Goal: Task Accomplishment & Management: Use online tool/utility

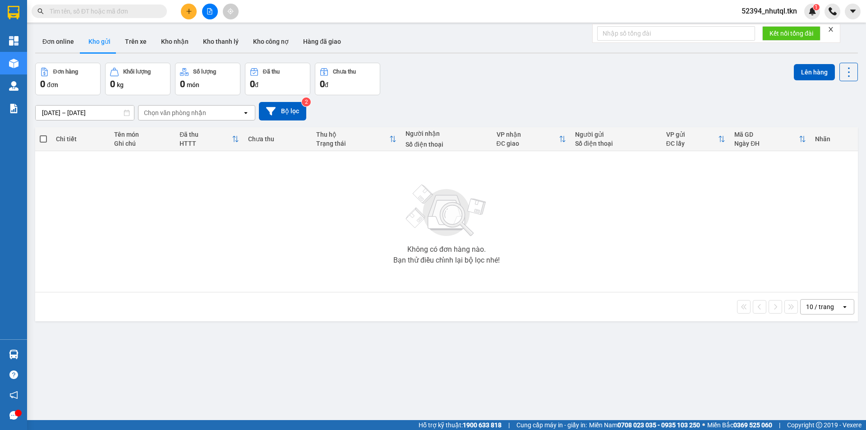
click at [188, 13] on icon "plus" at bounding box center [189, 11] width 6 height 6
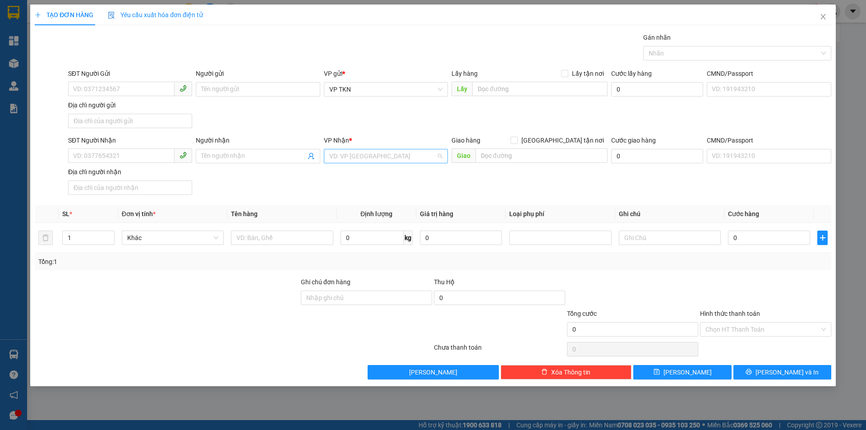
click at [357, 156] on input "search" at bounding box center [382, 156] width 107 height 14
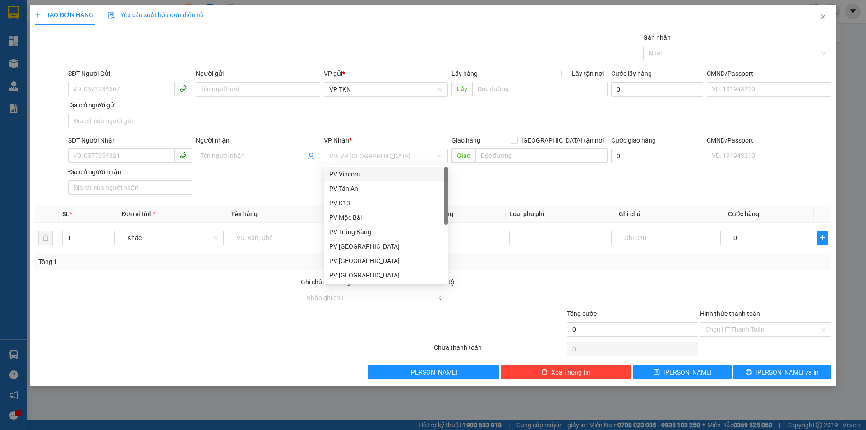
click at [227, 127] on div "SĐT Người Gửi VD: 0371234567 Người gửi Tên người gửi VP gửi * VP TKN Lấy hàng L…" at bounding box center [449, 100] width 767 height 63
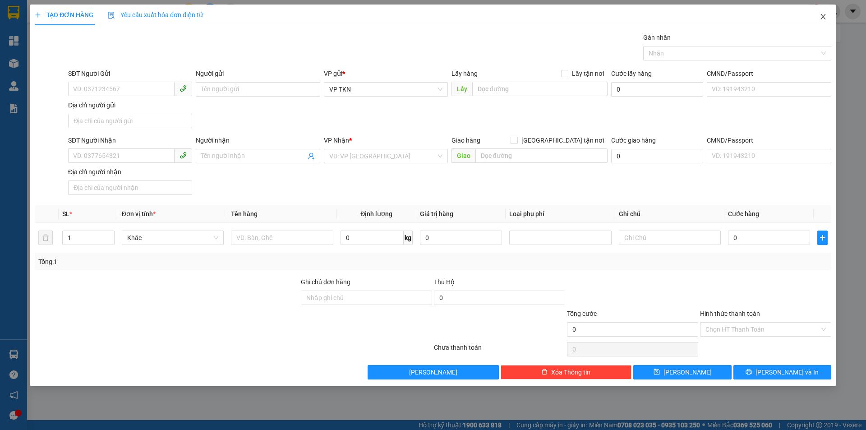
click at [822, 17] on icon "close" at bounding box center [822, 16] width 5 height 5
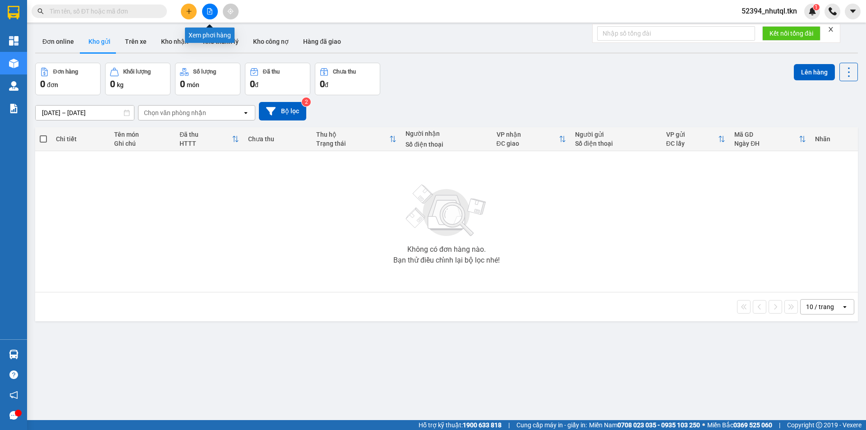
click at [211, 11] on icon "file-add" at bounding box center [210, 11] width 6 height 6
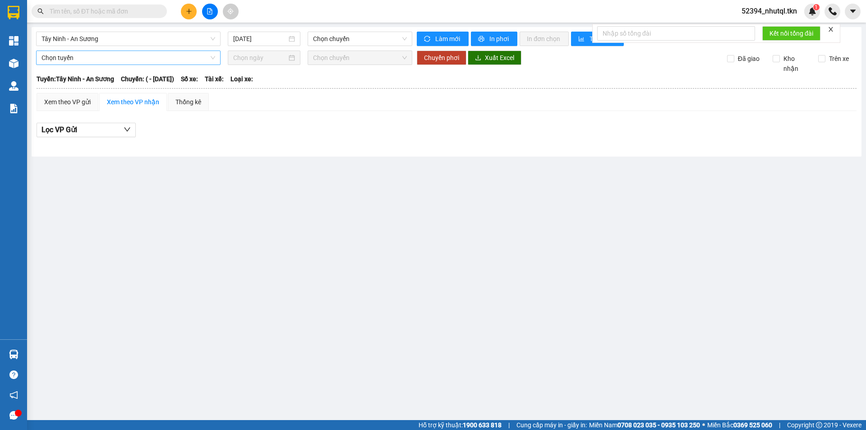
click at [136, 63] on span "Chọn tuyến" at bounding box center [128, 58] width 174 height 14
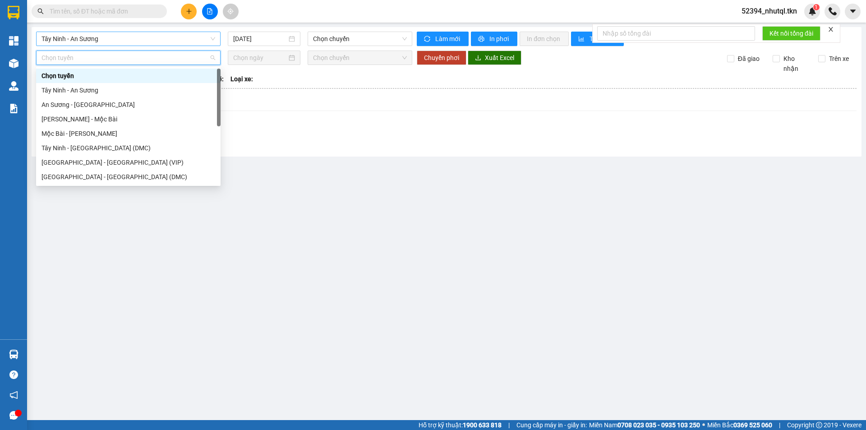
click at [130, 40] on span "Tây Ninh - An Sương" at bounding box center [128, 39] width 174 height 14
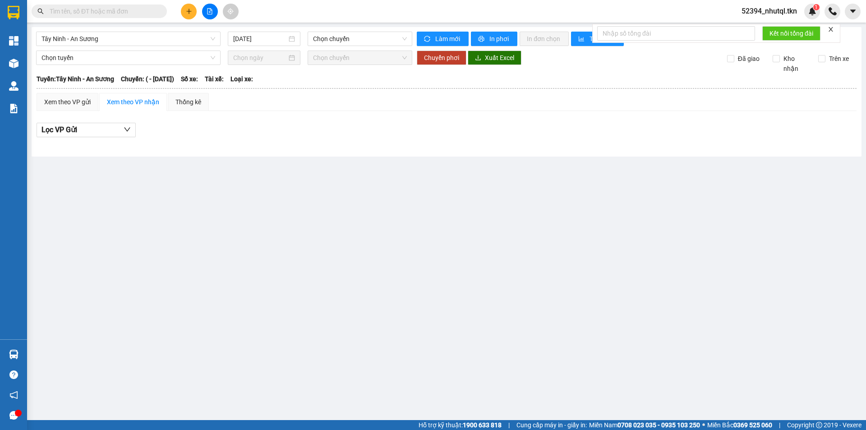
click at [282, 129] on div "Lọc VP Gửi" at bounding box center [447, 130] width 820 height 15
click at [142, 61] on span "Chọn tuyến" at bounding box center [128, 58] width 174 height 14
click at [288, 124] on div "Lọc VP Gửi" at bounding box center [447, 130] width 820 height 15
click at [128, 41] on span "Tây Ninh - An Sương" at bounding box center [128, 39] width 174 height 14
click at [94, 42] on span "Tây Ninh - An Sương" at bounding box center [128, 39] width 174 height 14
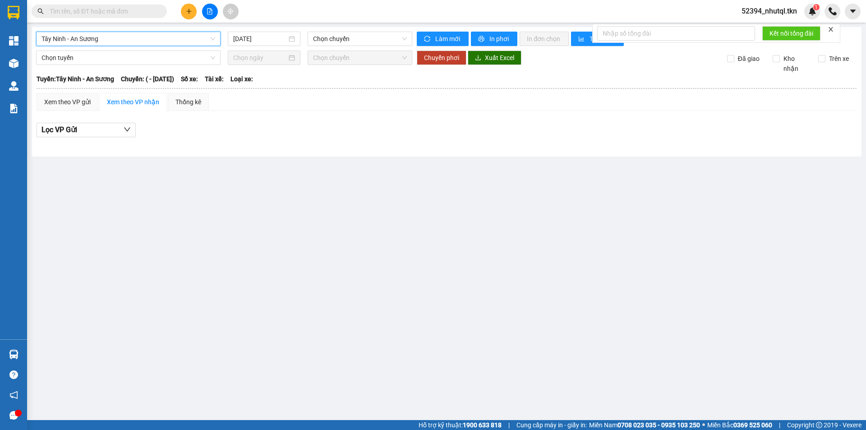
click at [101, 28] on div "Tây Ninh - An Sương [GEOGRAPHIC_DATA] - An Sương [DATE] Chọn chuyến Làm mới In …" at bounding box center [447, 91] width 830 height 129
click at [99, 35] on span "Tây Ninh - An Sương" at bounding box center [128, 39] width 174 height 14
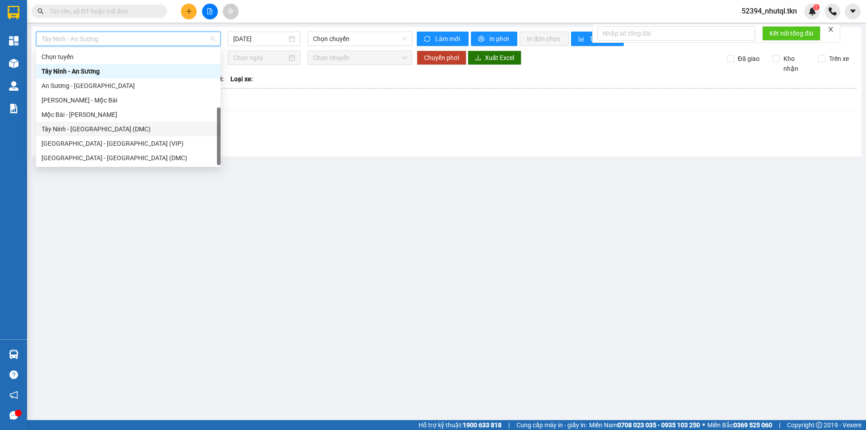
scroll to position [14, 0]
